Goal: Task Accomplishment & Management: Complete application form

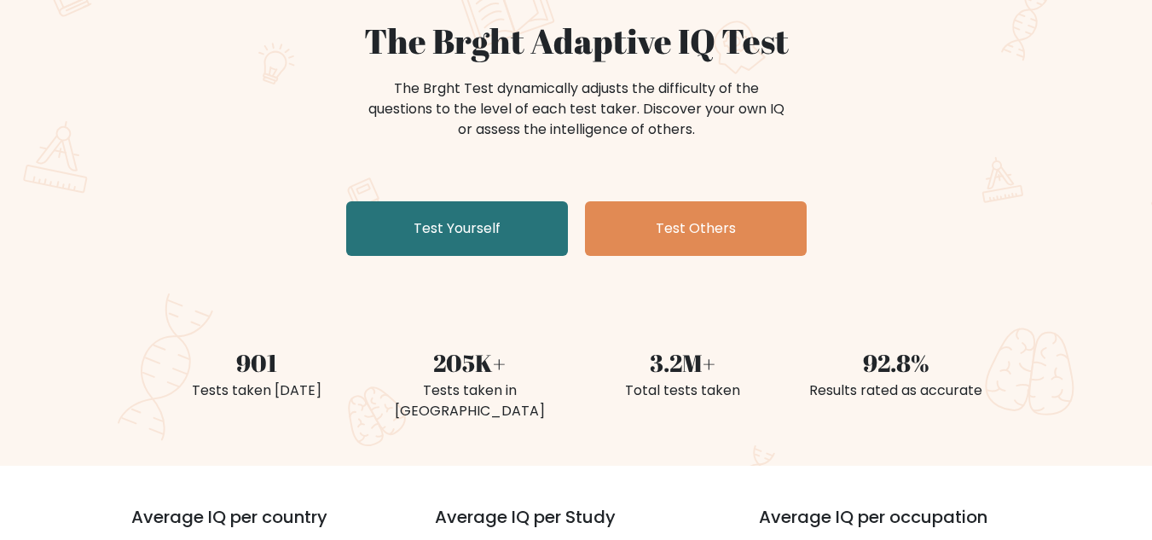
scroll to position [171, 0]
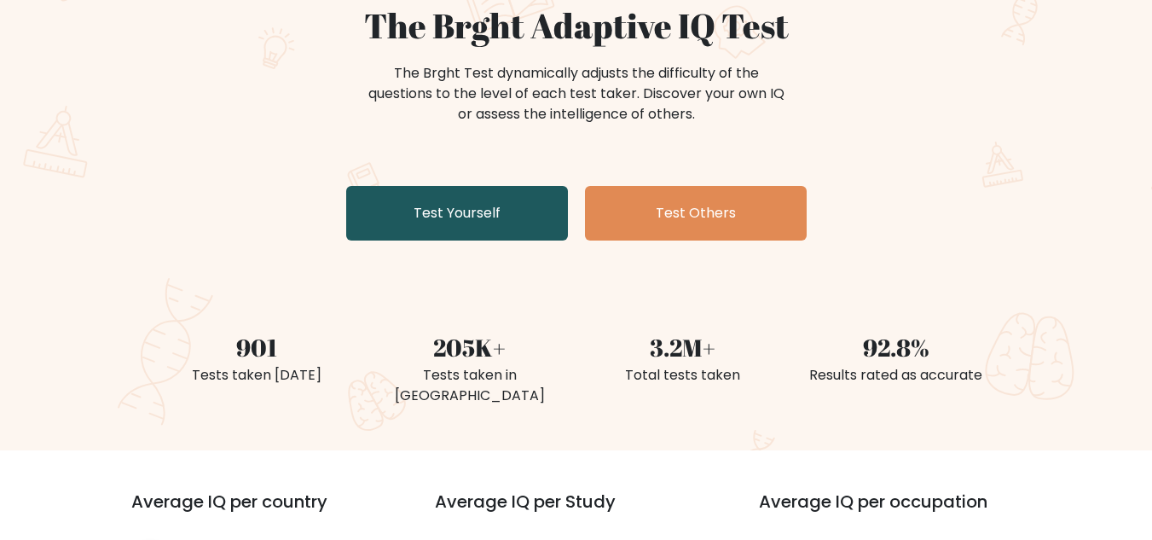
click at [461, 212] on link "Test Yourself" at bounding box center [457, 213] width 222 height 55
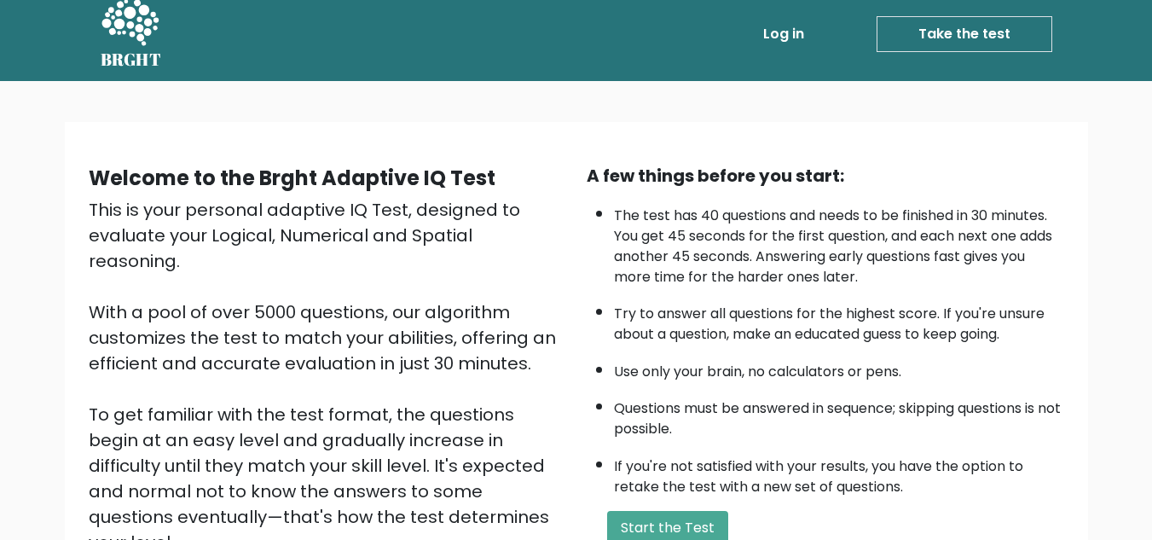
scroll to position [241, 0]
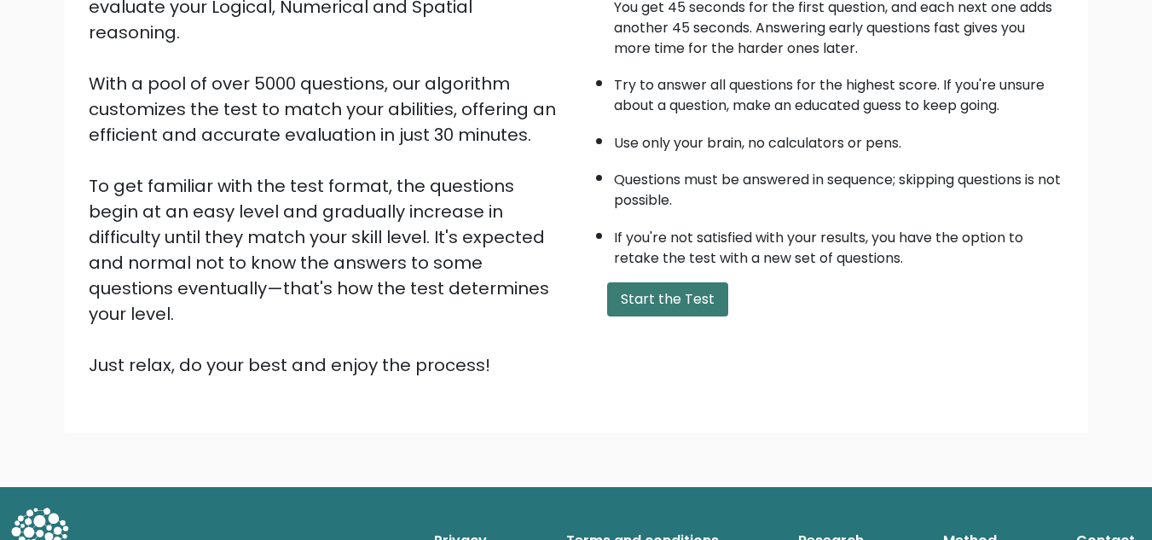
click at [656, 296] on button "Start the Test" at bounding box center [667, 299] width 121 height 34
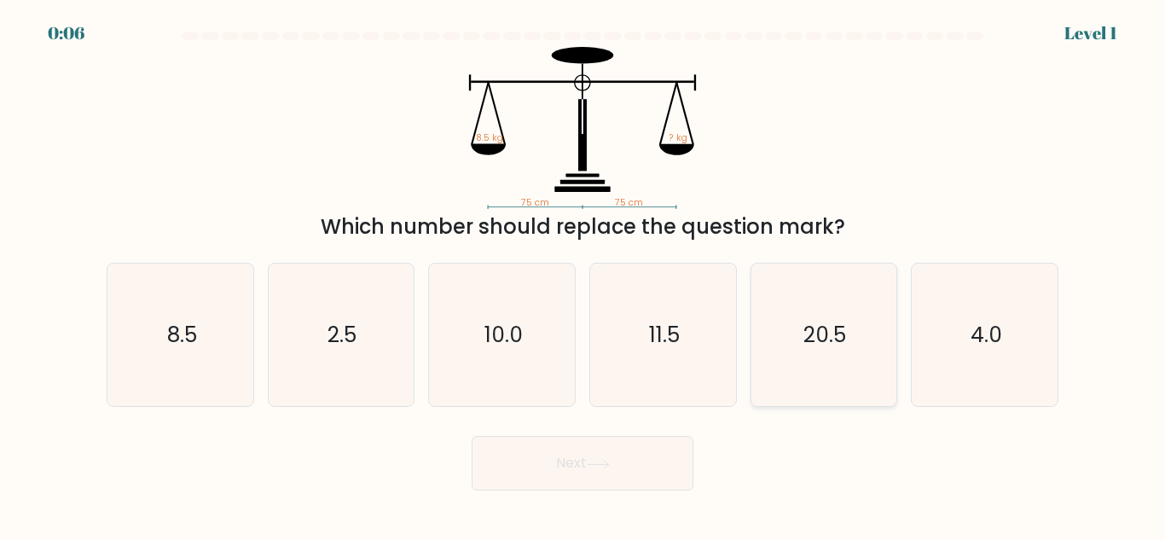
click at [845, 366] on icon "20.5" at bounding box center [823, 335] width 142 height 142
click at [583, 275] on input "e. 20.5" at bounding box center [583, 272] width 1 height 4
radio input "true"
click at [572, 464] on button "Next" at bounding box center [583, 463] width 222 height 55
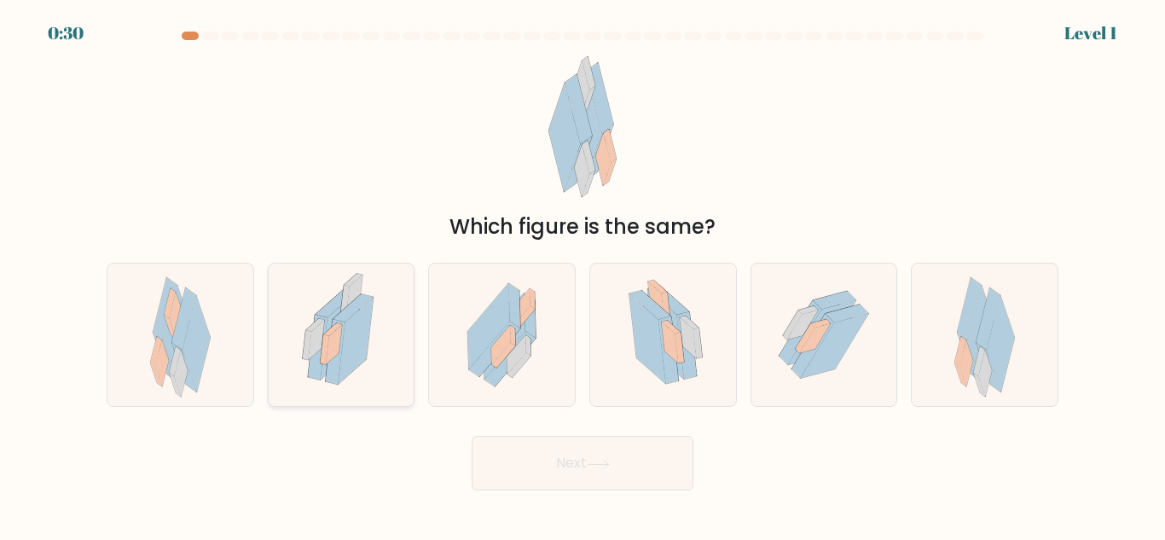
click at [325, 342] on icon at bounding box center [325, 350] width 9 height 30
click at [583, 275] on input "b." at bounding box center [583, 272] width 1 height 4
radio input "true"
click at [572, 454] on button "Next" at bounding box center [583, 463] width 222 height 55
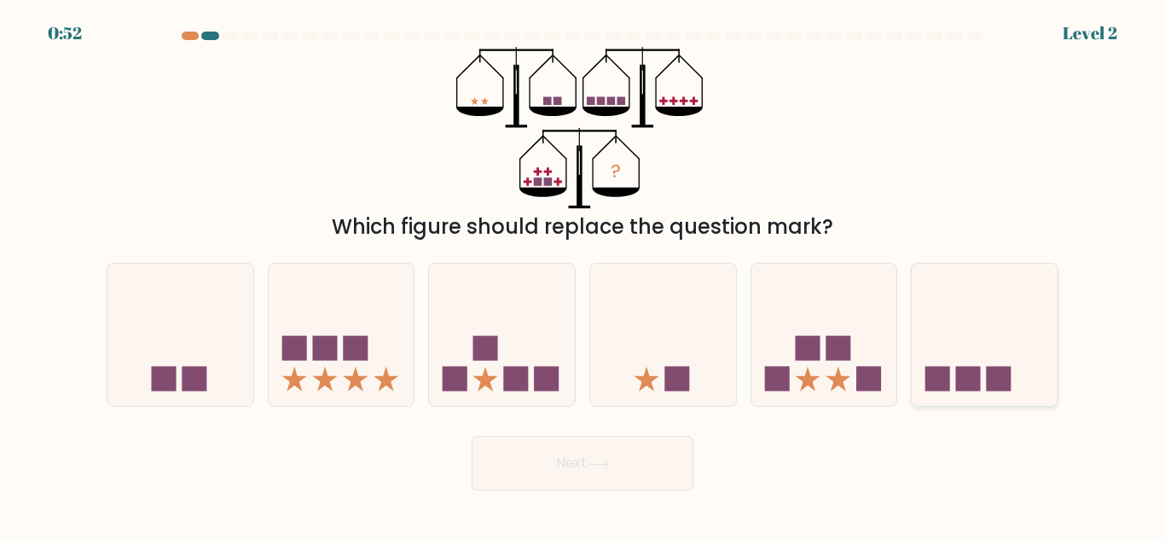
click at [972, 351] on icon at bounding box center [985, 335] width 146 height 120
click at [583, 275] on input "f." at bounding box center [583, 272] width 1 height 4
radio input "true"
click at [585, 457] on button "Next" at bounding box center [583, 463] width 222 height 55
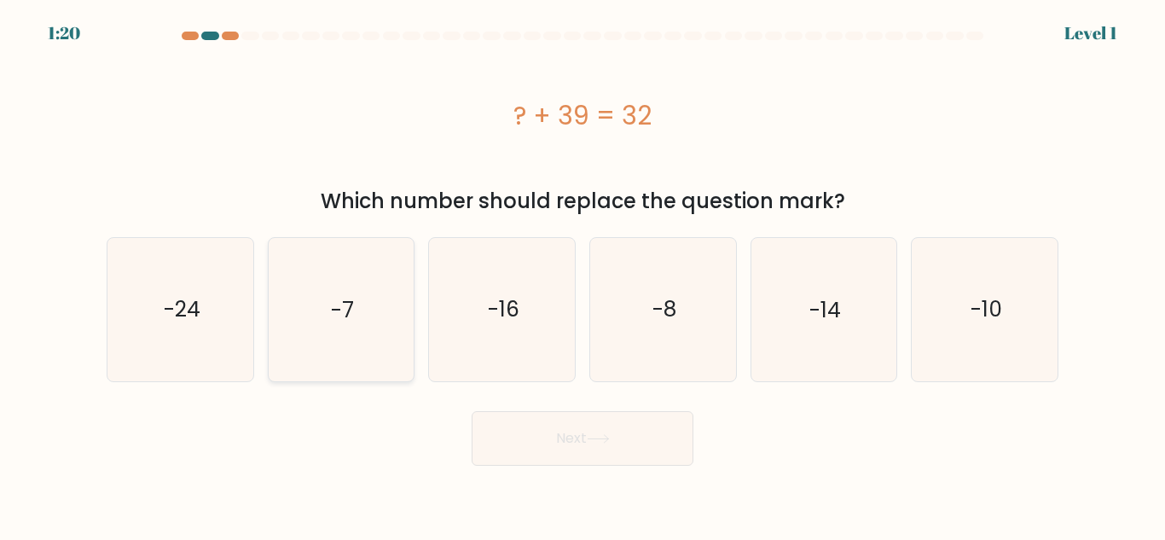
click at [287, 307] on icon "-7" at bounding box center [341, 309] width 142 height 142
click at [583, 275] on input "b. -7" at bounding box center [583, 272] width 1 height 4
radio input "true"
click at [642, 435] on button "Next" at bounding box center [583, 438] width 222 height 55
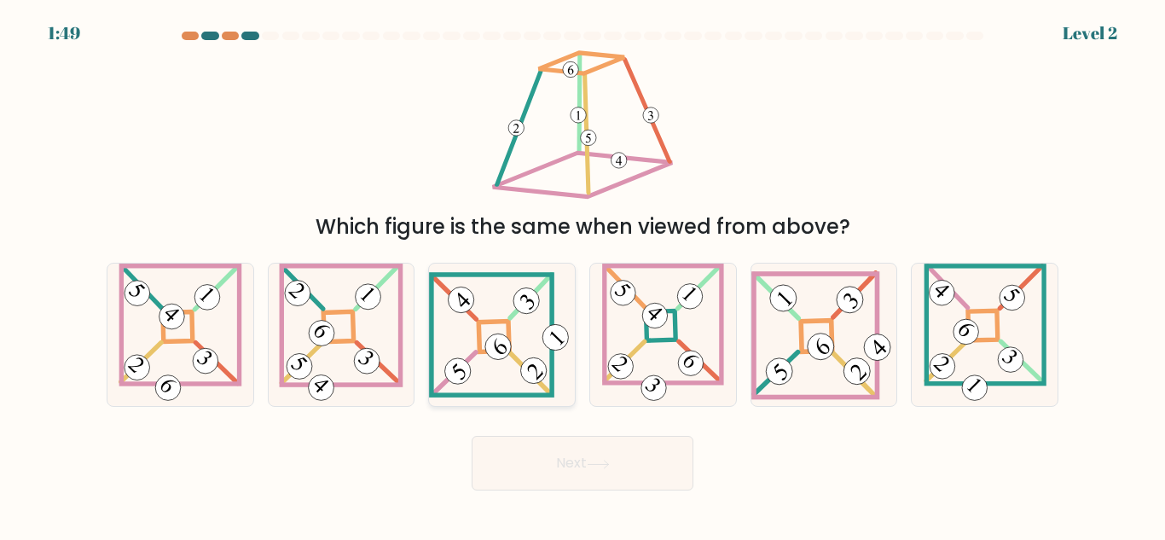
click at [488, 343] on 841 at bounding box center [498, 346] width 37 height 37
click at [583, 275] on input "c." at bounding box center [583, 272] width 1 height 4
radio input "true"
click at [578, 467] on button "Next" at bounding box center [583, 463] width 222 height 55
